Goal: Task Accomplishment & Management: Use online tool/utility

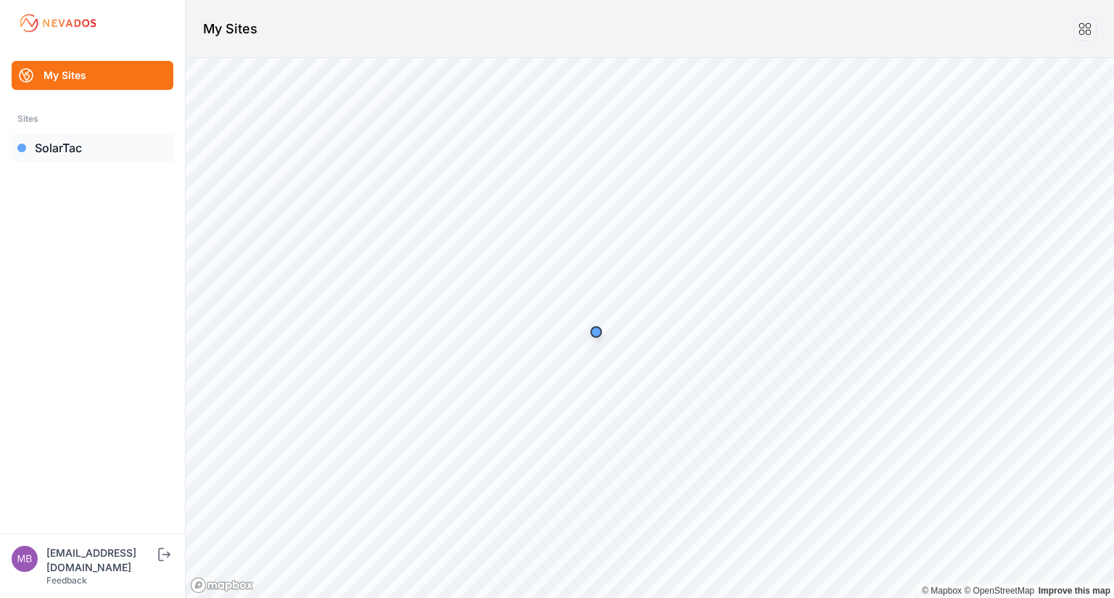
click at [56, 154] on link "SolarTac" at bounding box center [93, 147] width 162 height 29
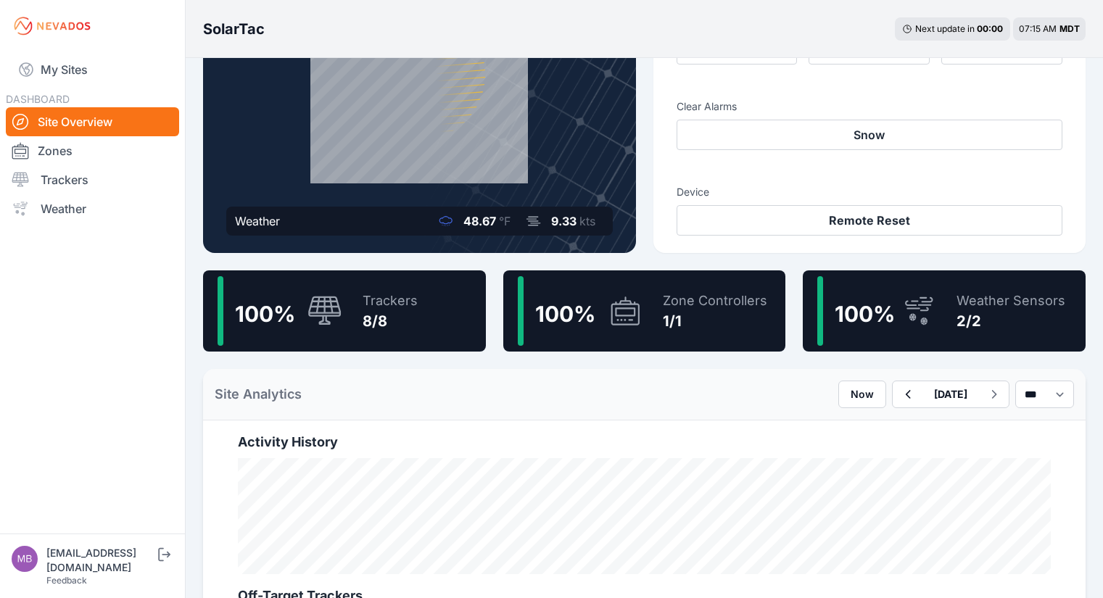
scroll to position [183, 0]
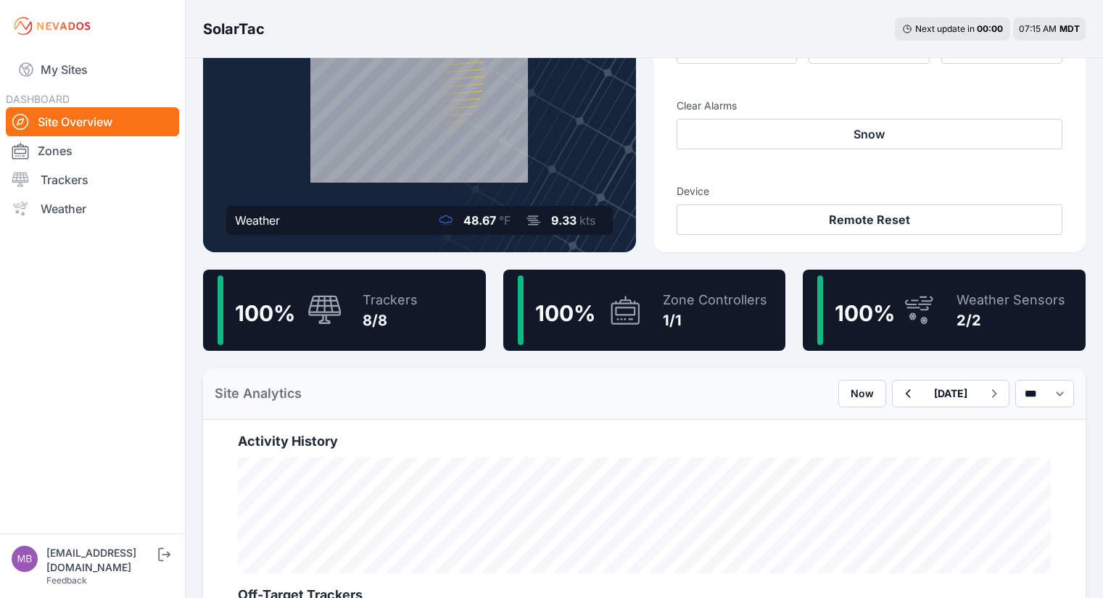
click at [922, 305] on icon at bounding box center [918, 310] width 35 height 33
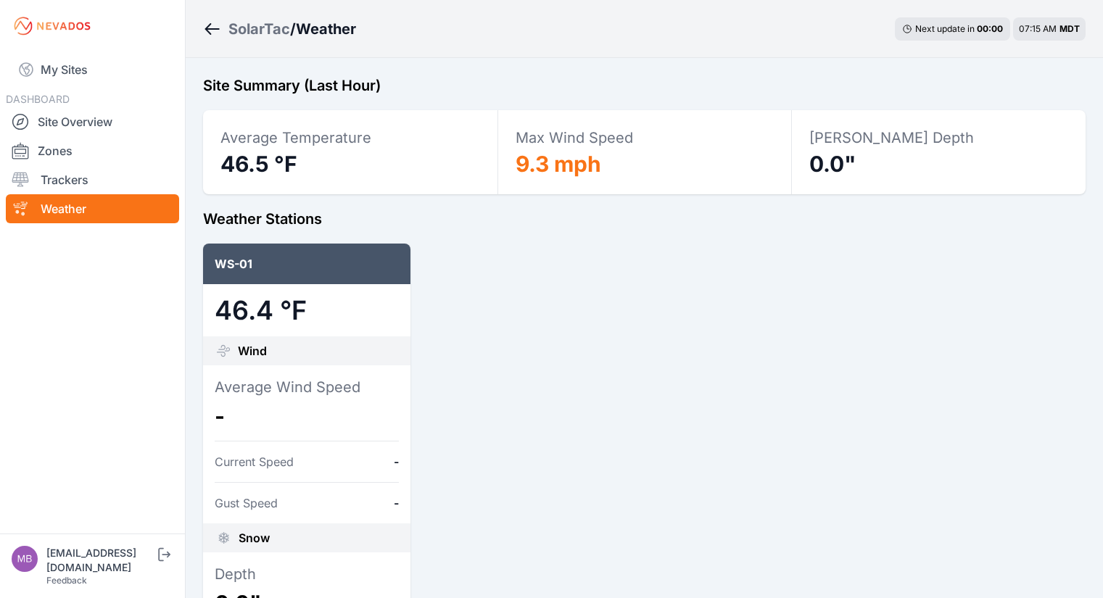
click at [208, 32] on icon "Breadcrumb" at bounding box center [208, 29] width 7 height 12
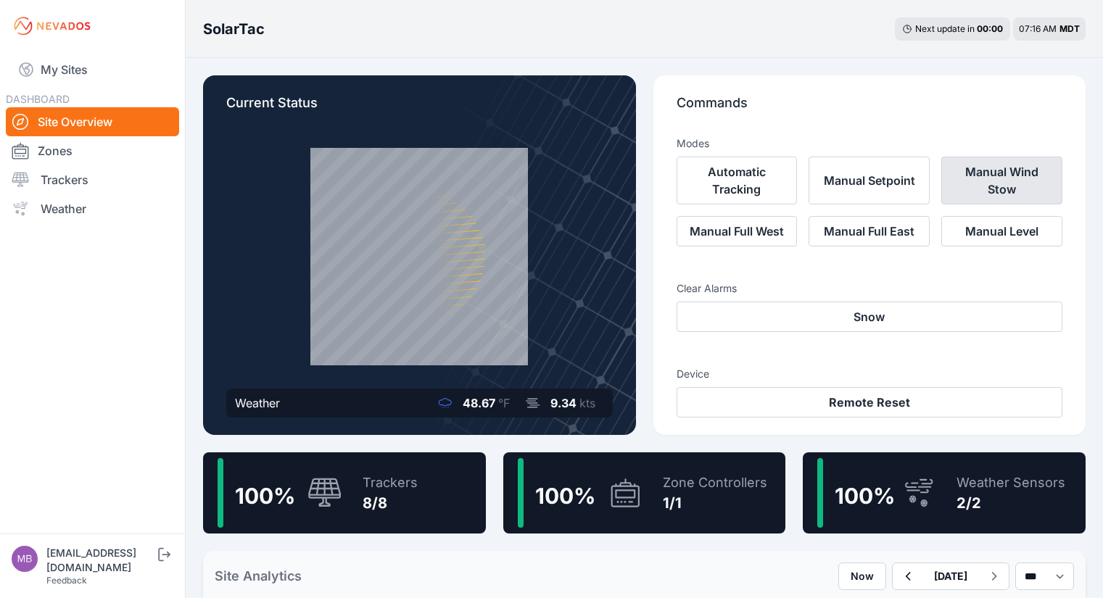
click at [1002, 173] on button "Manual Wind Stow" at bounding box center [1001, 181] width 121 height 48
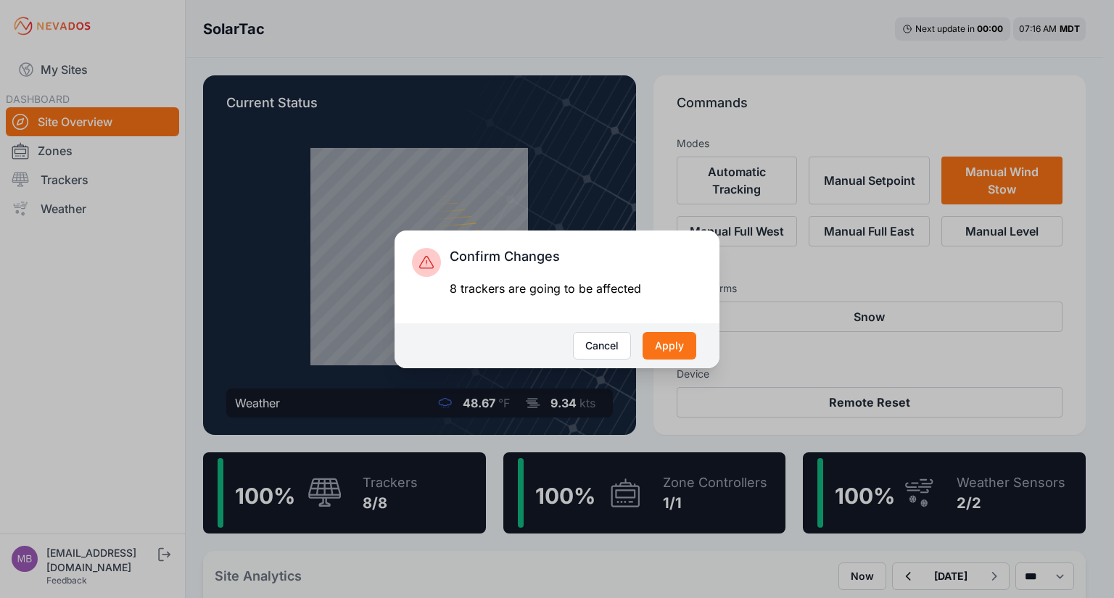
click at [540, 295] on div "8 trackers are going to be affected" at bounding box center [545, 288] width 191 height 17
click at [685, 351] on button "Apply" at bounding box center [669, 346] width 54 height 28
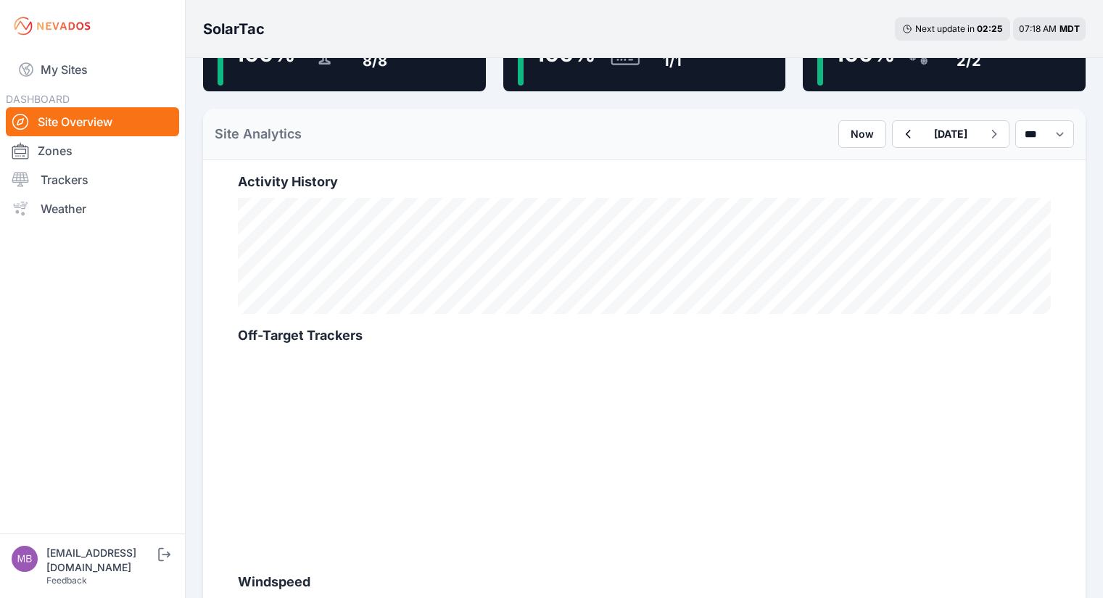
scroll to position [337, 0]
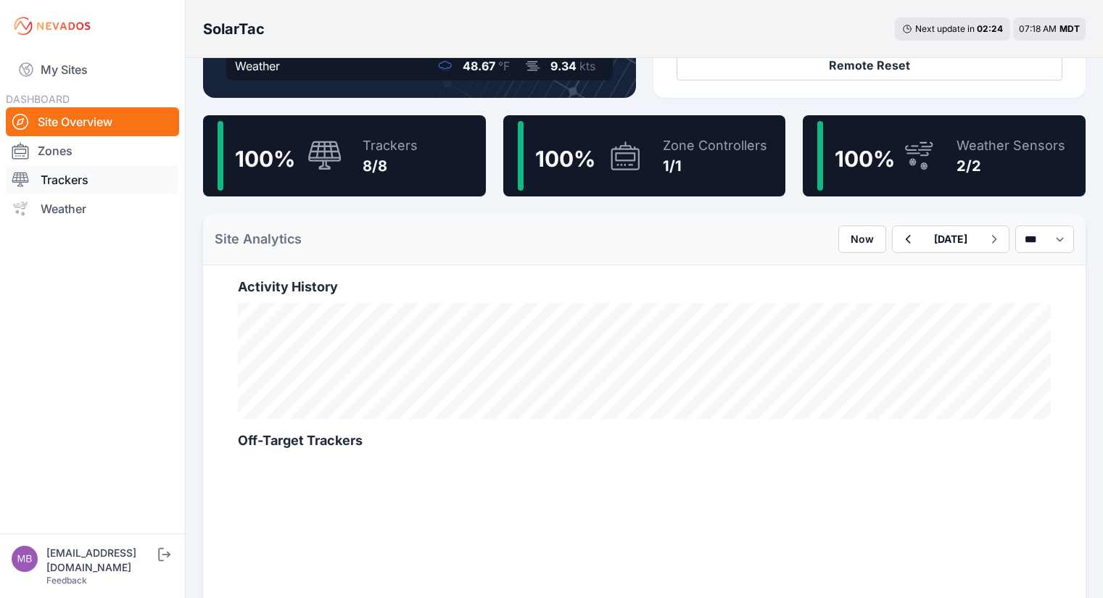
click at [73, 186] on link "Trackers" at bounding box center [92, 179] width 173 height 29
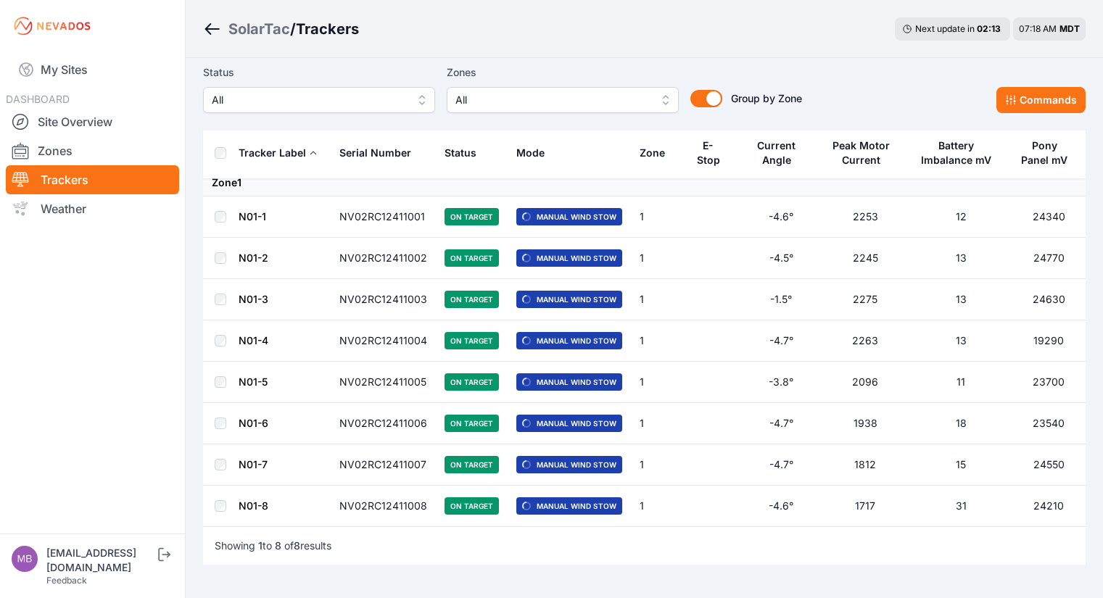
scroll to position [28, 0]
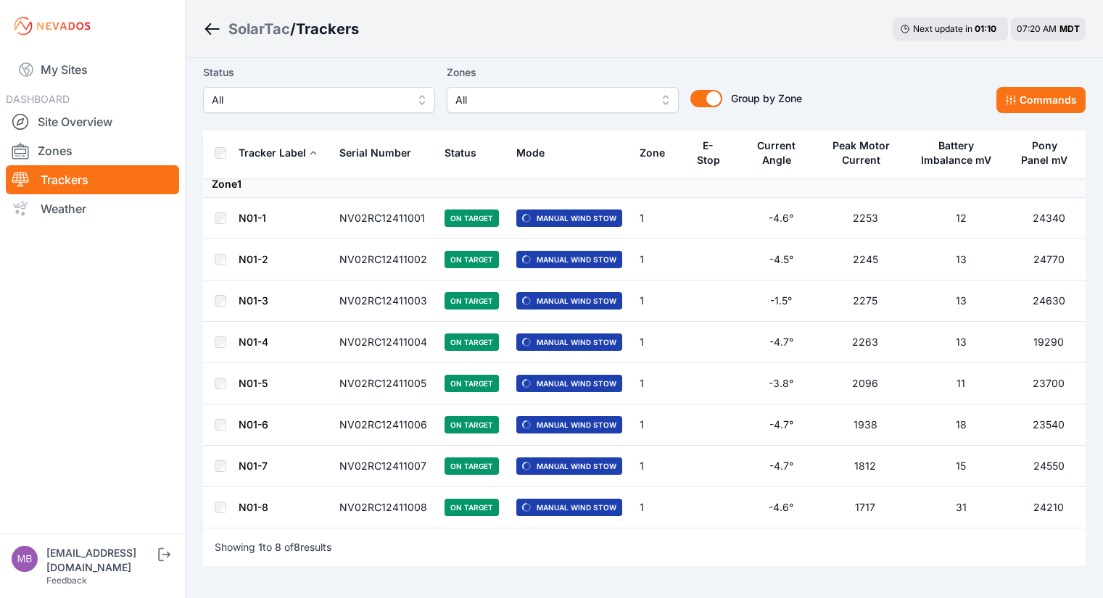
click at [552, 220] on span "Manual Wind Stow" at bounding box center [569, 218] width 106 height 17
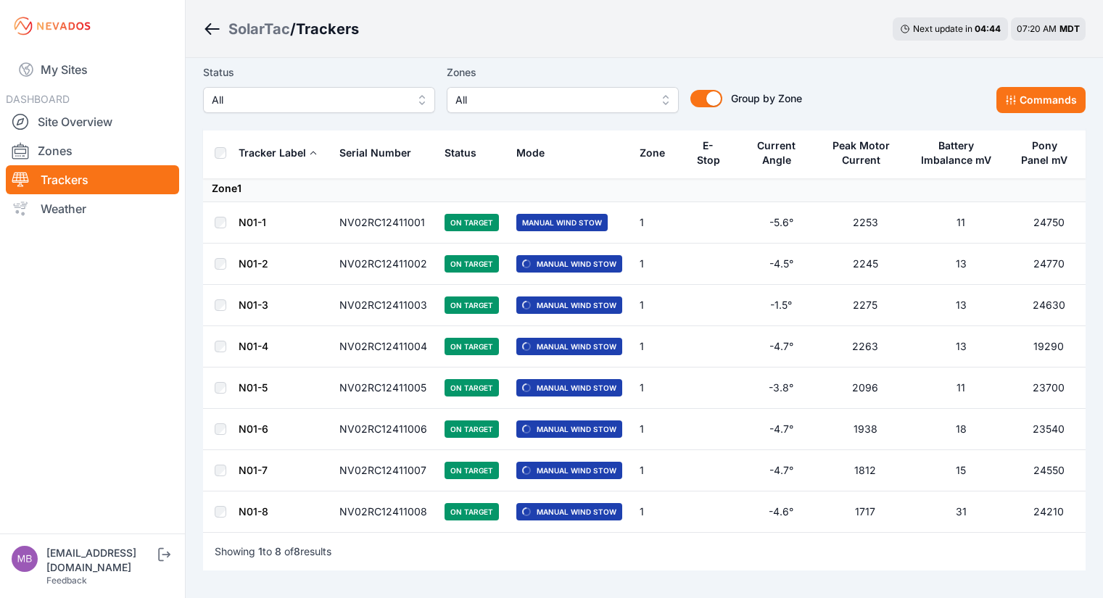
scroll to position [23, 0]
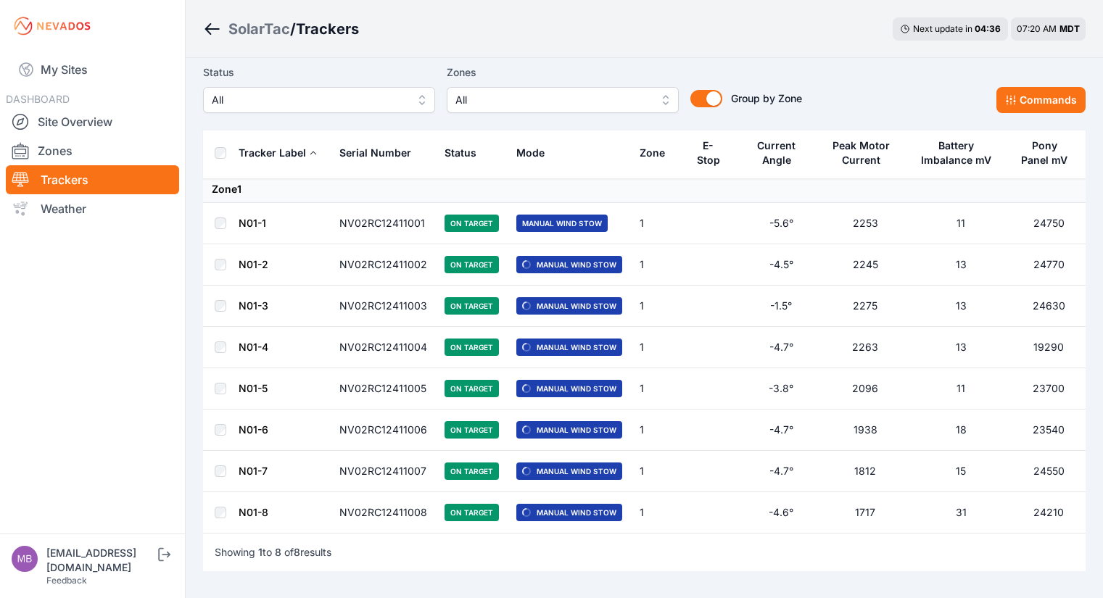
click at [580, 239] on td "Manual Wind Stow" at bounding box center [569, 223] width 123 height 41
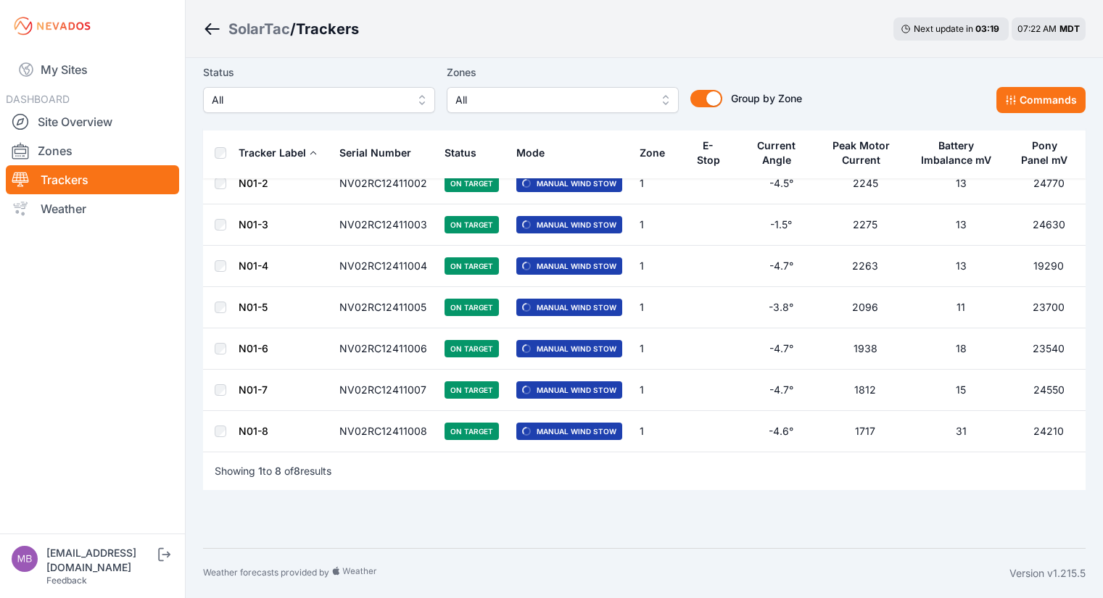
scroll to position [0, 0]
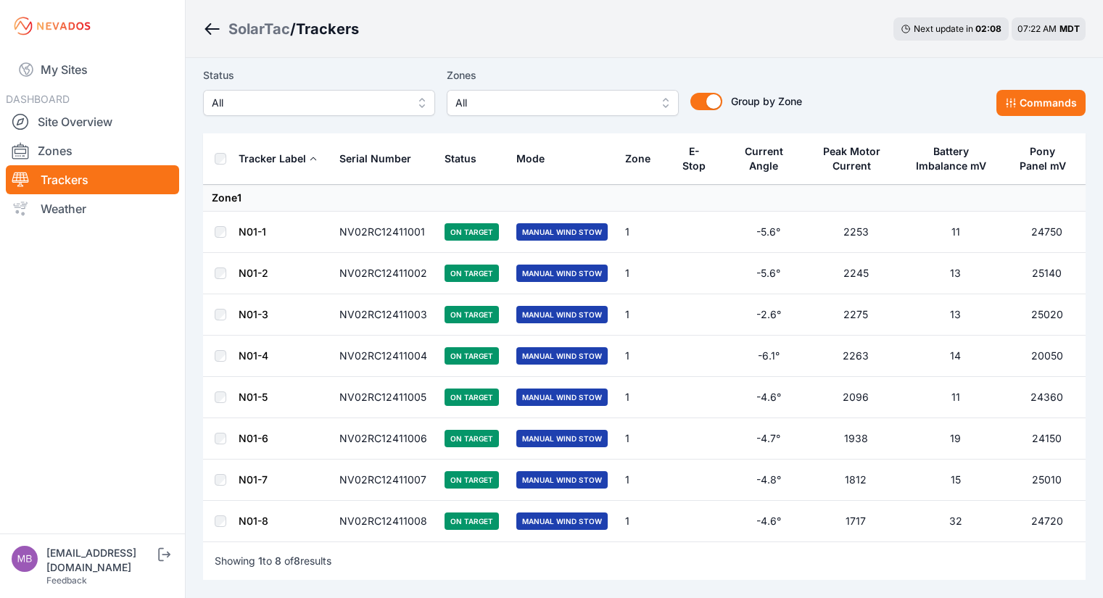
scroll to position [15, 0]
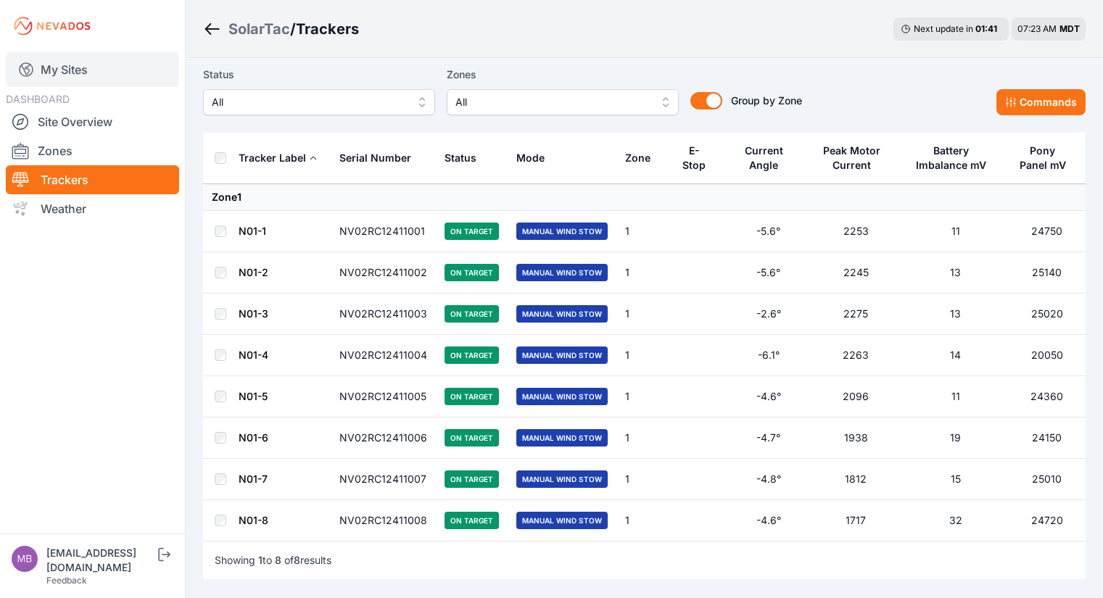
click at [58, 73] on link "My Sites" at bounding box center [92, 69] width 173 height 35
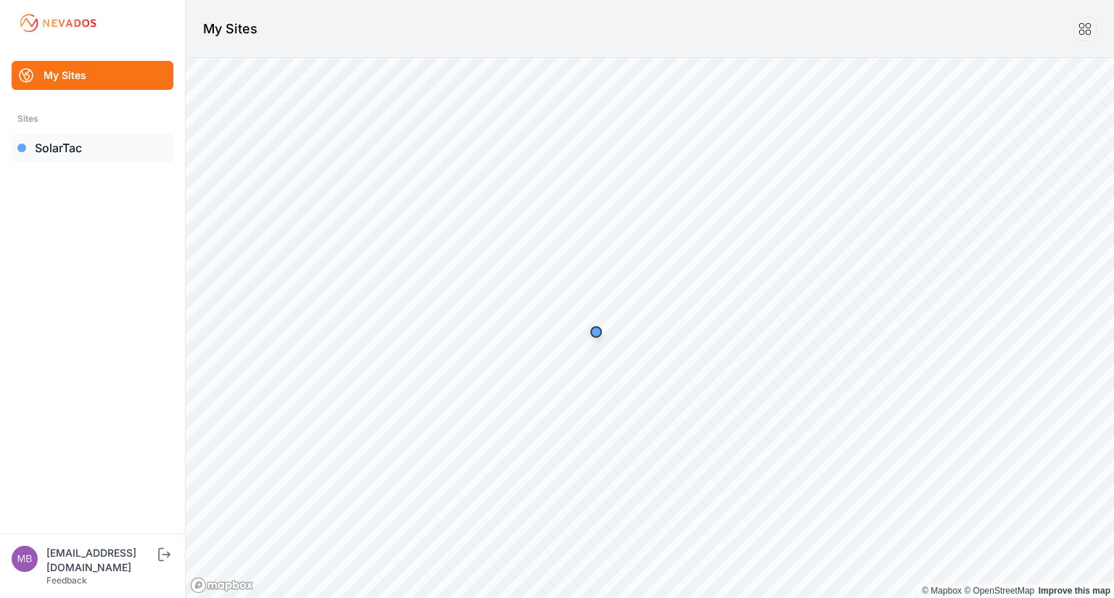
click at [73, 154] on link "SolarTac" at bounding box center [93, 147] width 162 height 29
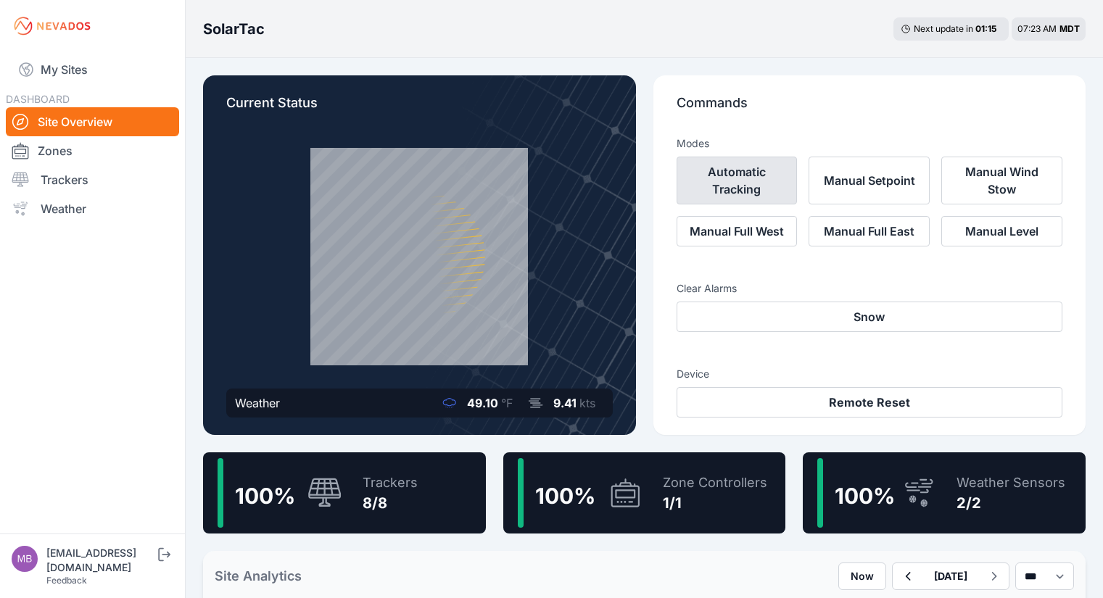
click at [746, 178] on button "Automatic Tracking" at bounding box center [737, 181] width 121 height 48
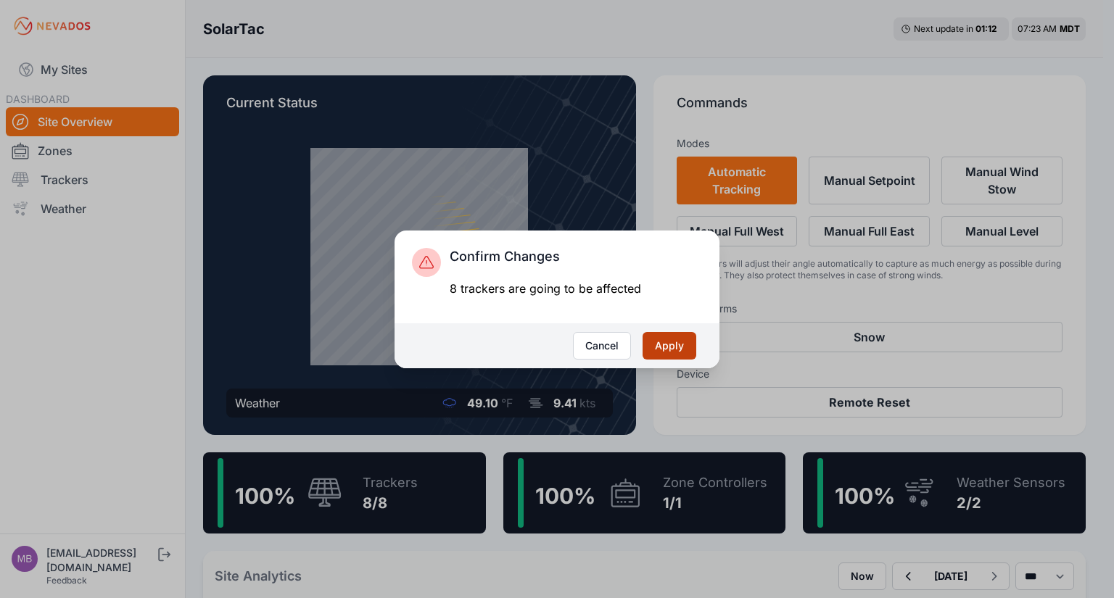
click at [672, 347] on button "Apply" at bounding box center [669, 346] width 54 height 28
